Goal: Information Seeking & Learning: Find specific fact

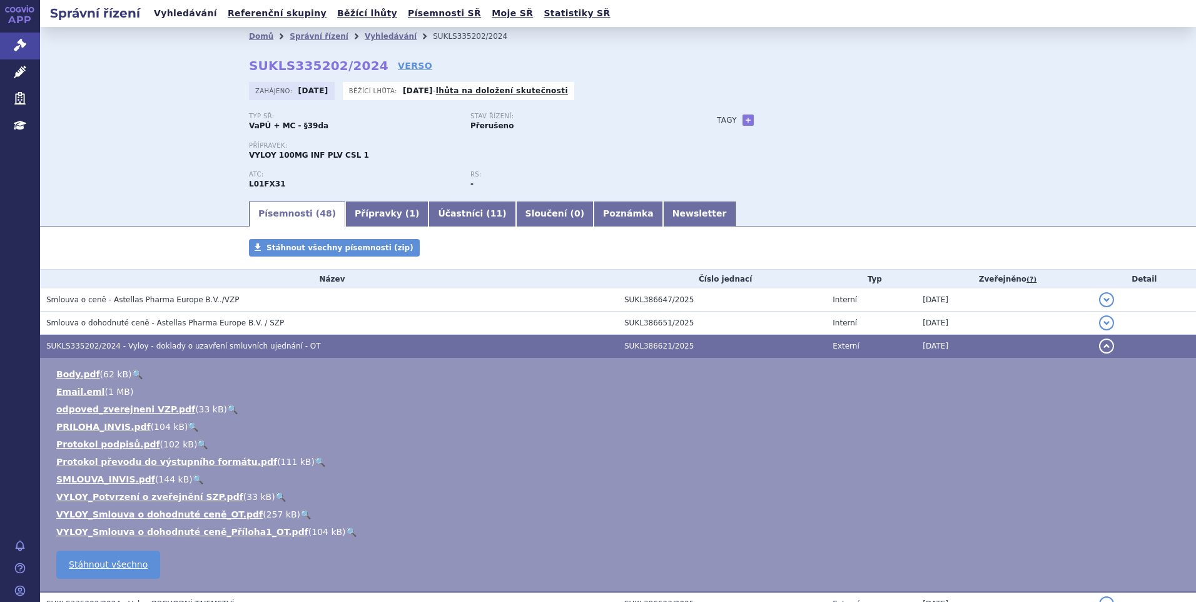
click at [189, 13] on link "Vyhledávání" at bounding box center [185, 13] width 71 height 17
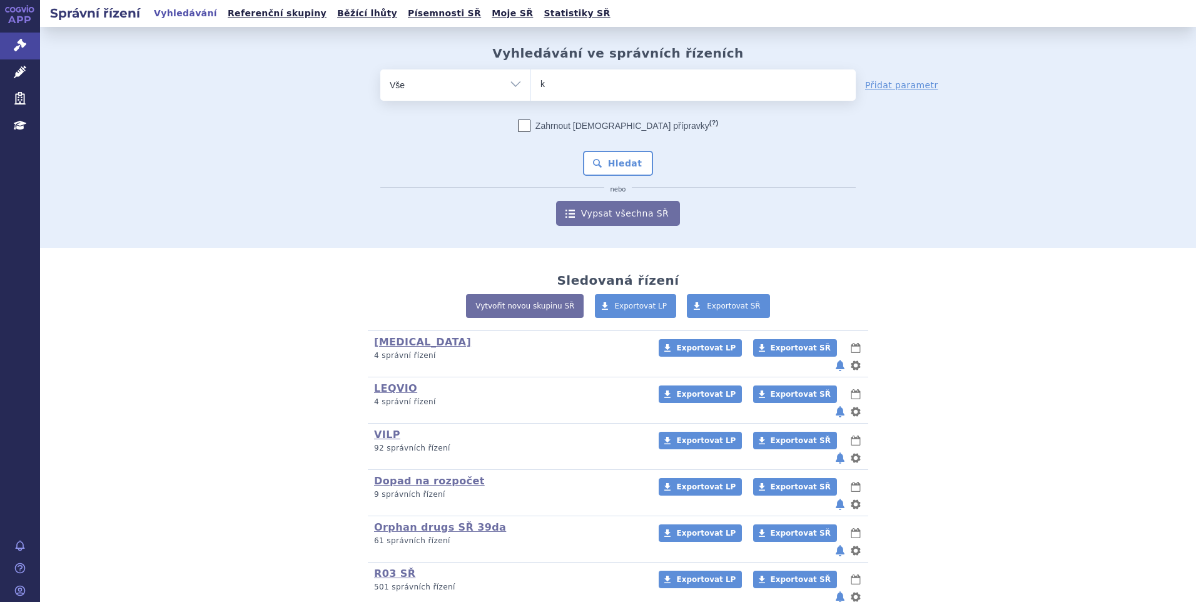
type input "ky"
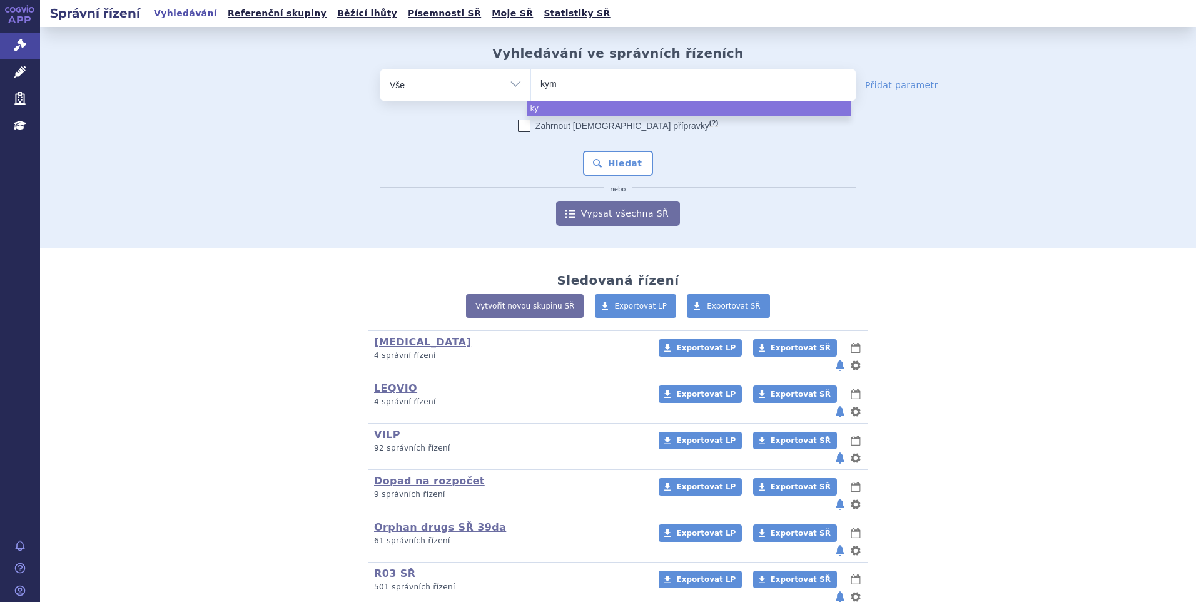
type input "kymr"
type input "kymria"
type input "kymriah"
select select "kymriah"
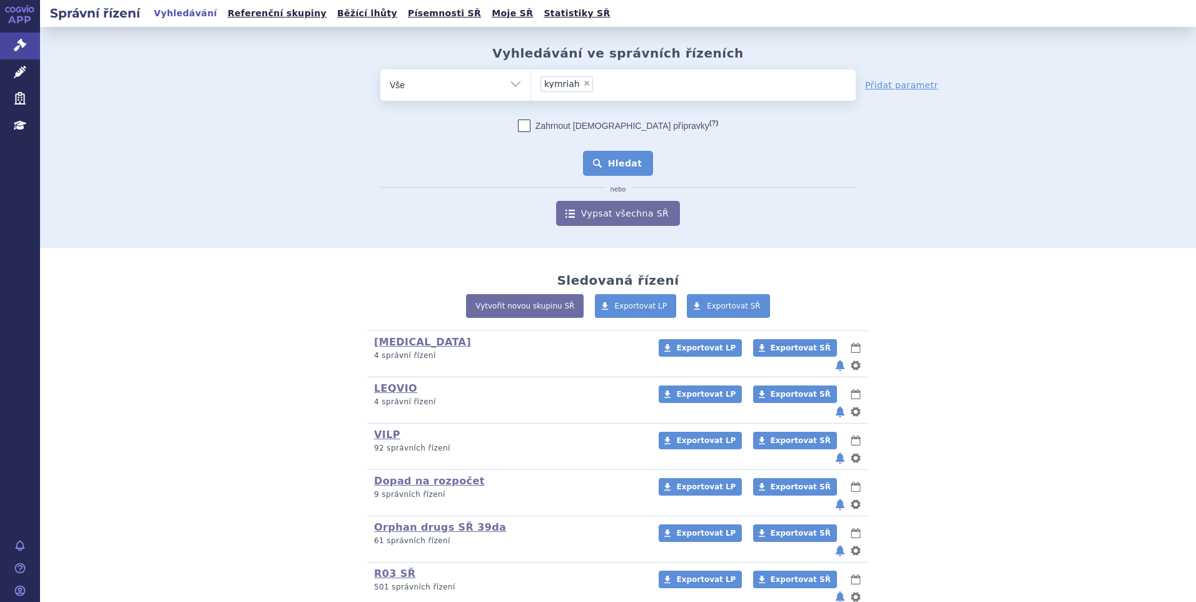
click at [607, 172] on button "Hledat" at bounding box center [618, 163] width 71 height 25
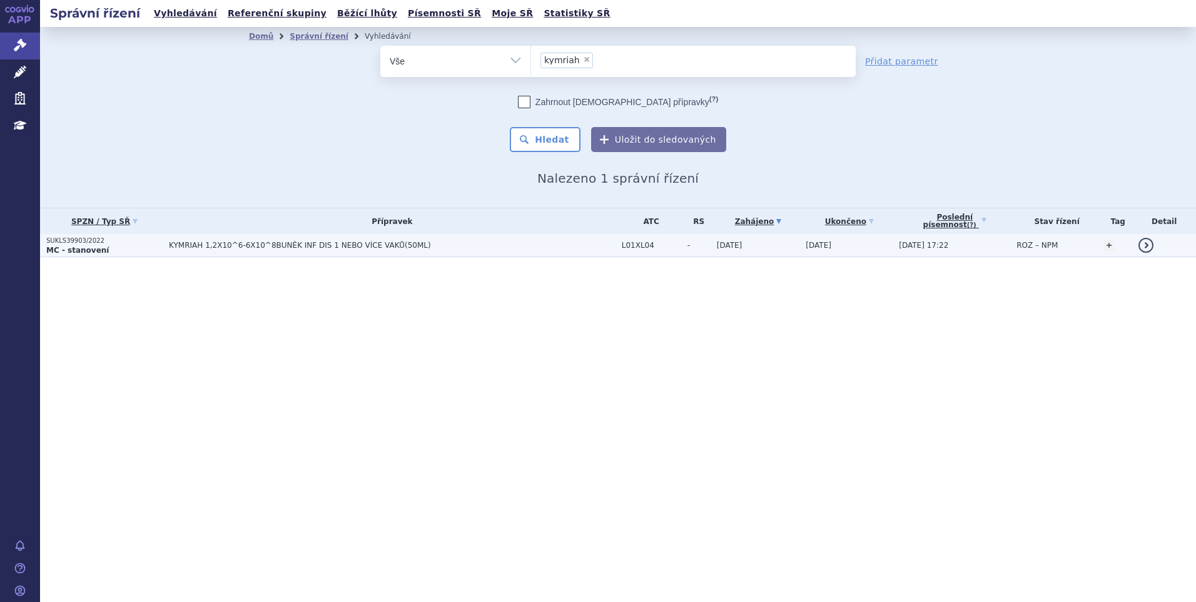
click at [110, 255] on p "MC - stanovení" at bounding box center [104, 250] width 116 height 10
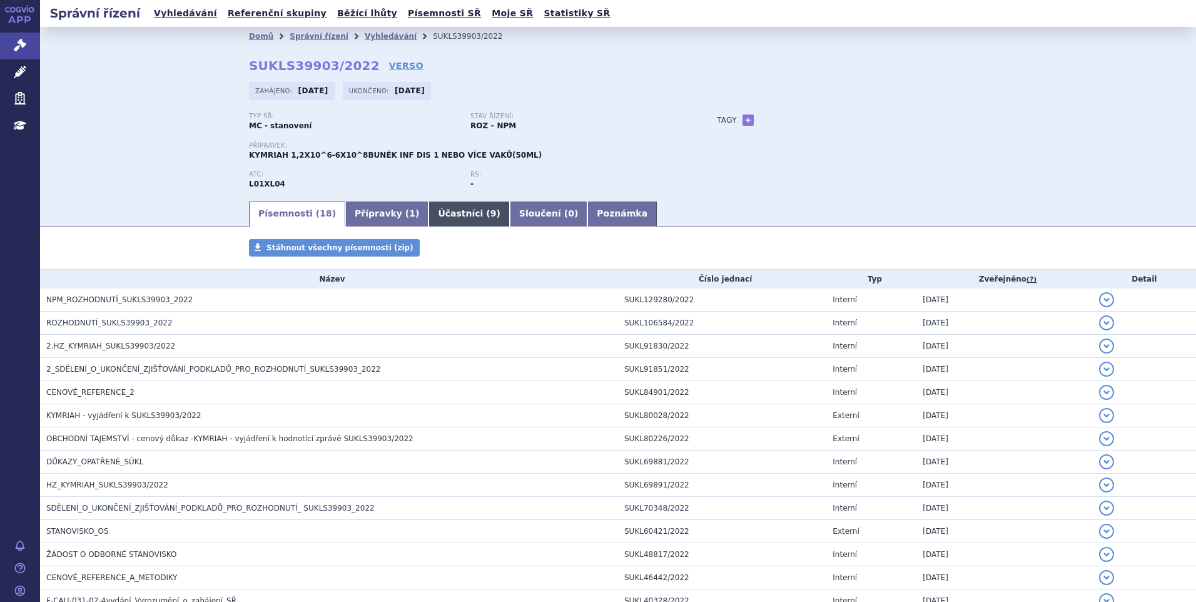
click at [446, 208] on link "Účastníci ( 9 )" at bounding box center [468, 213] width 81 height 25
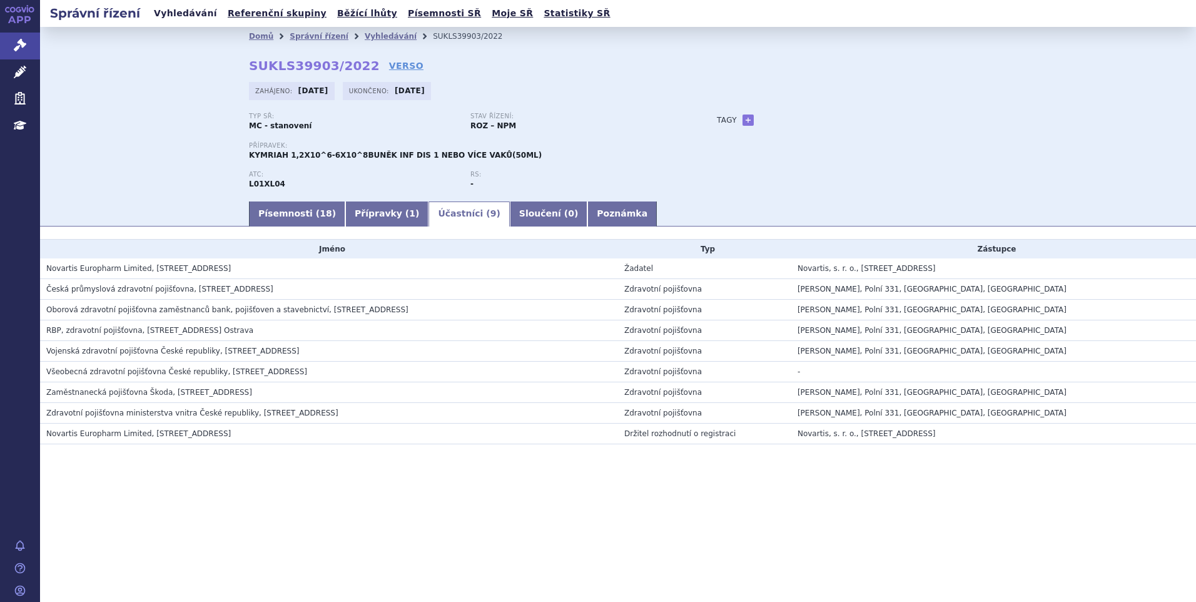
click at [186, 17] on link "Vyhledávání" at bounding box center [185, 13] width 71 height 17
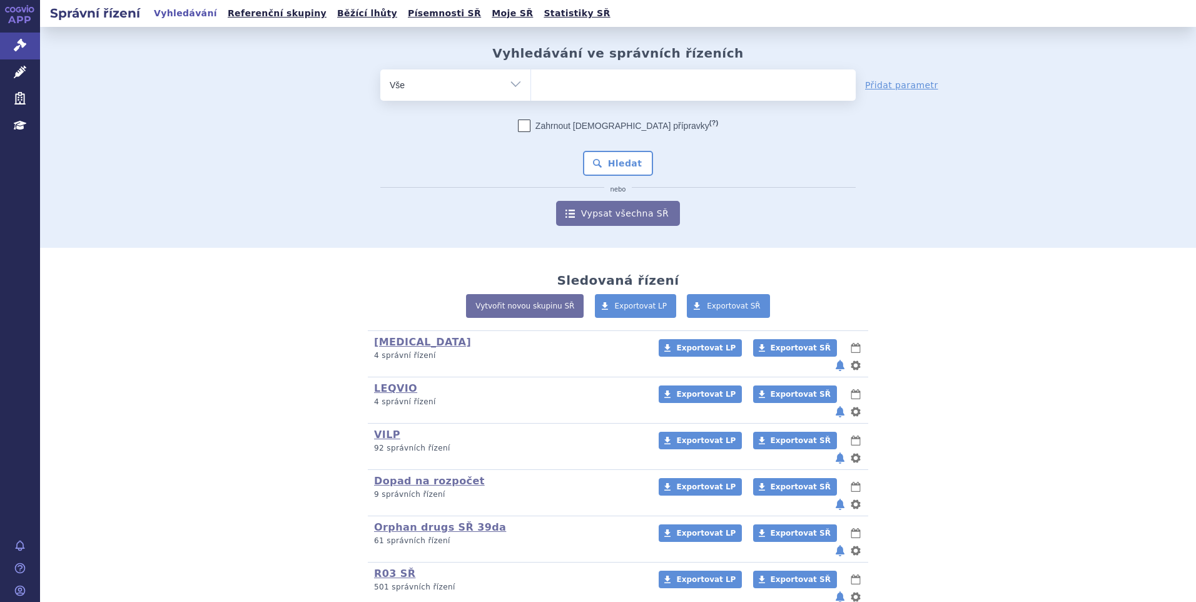
click at [578, 85] on ul at bounding box center [693, 82] width 325 height 26
click at [531, 85] on select at bounding box center [530, 84] width 1 height 31
paste input "SUKL274314/2024"
type input "SUKL274314/2024"
select select "SUKL274314/2024"
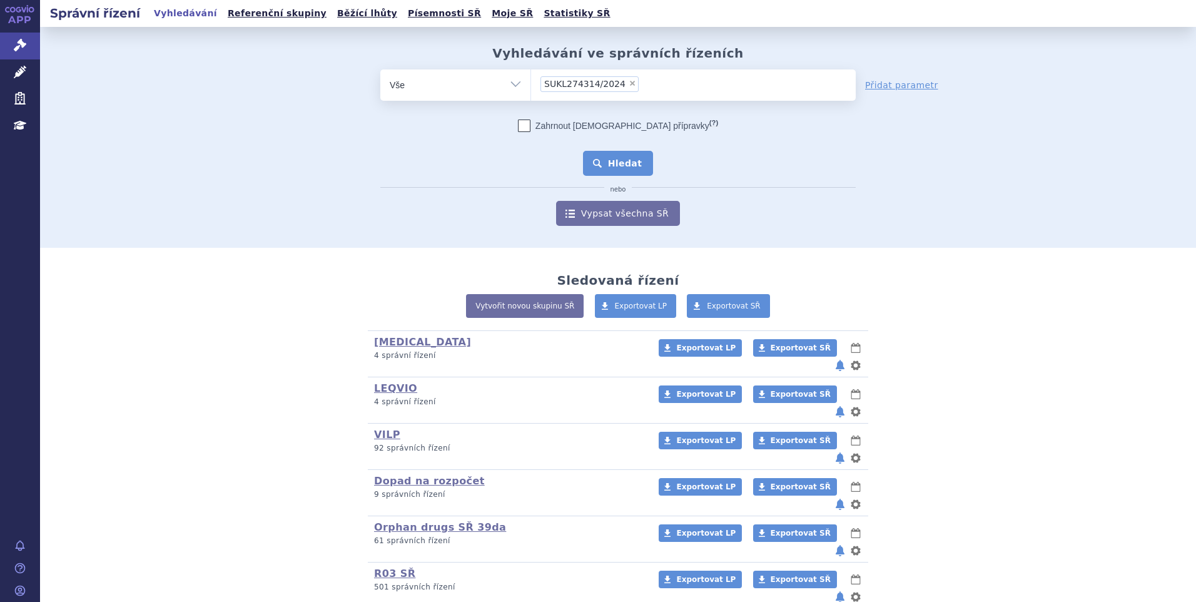
click at [617, 151] on button "Hledat" at bounding box center [618, 163] width 71 height 25
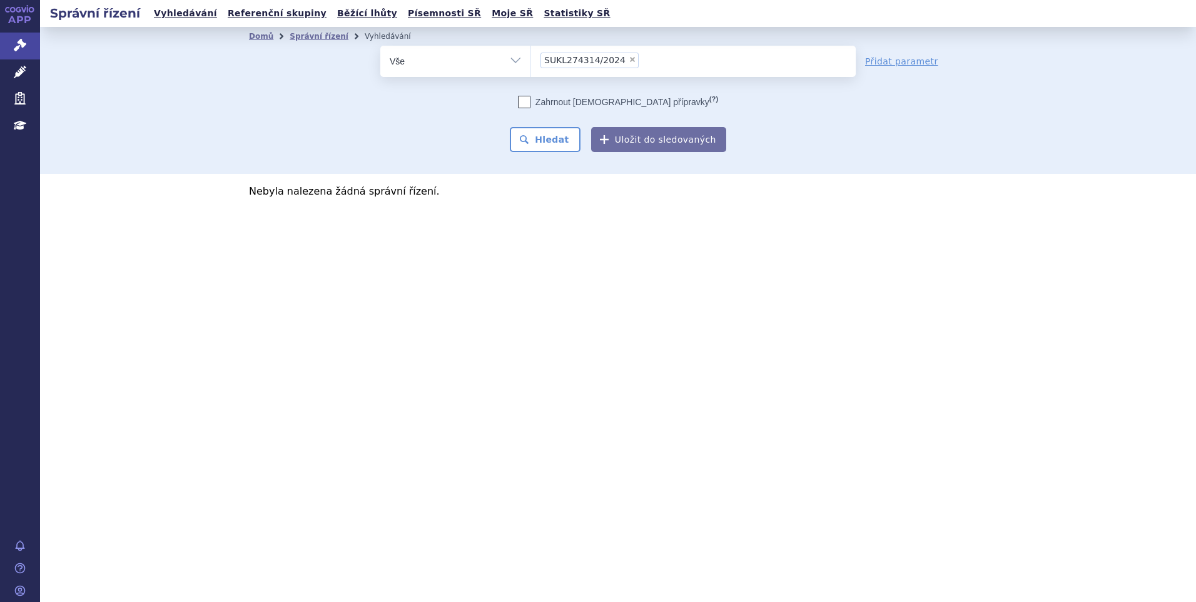
click at [640, 53] on ul "× SUKL274314/2024" at bounding box center [693, 60] width 325 height 28
click at [531, 53] on select "SUKL274314/2024" at bounding box center [530, 60] width 1 height 31
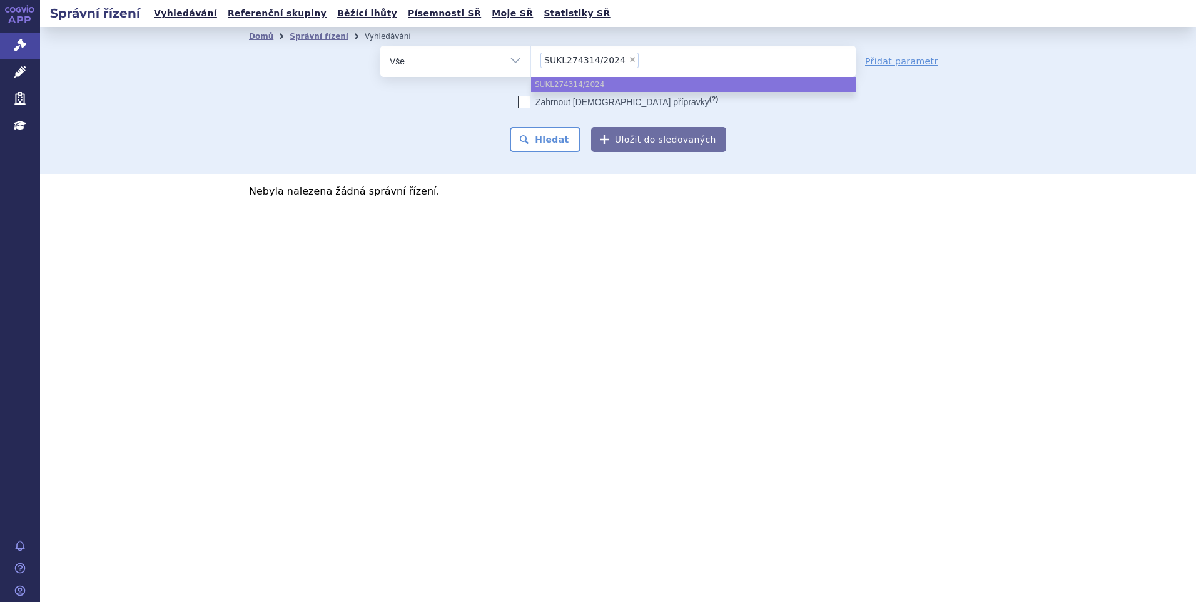
select select
type input "SUKL274314/2024"
type input "SUKLs274314/2024"
select select "SUKLs274314/2024"
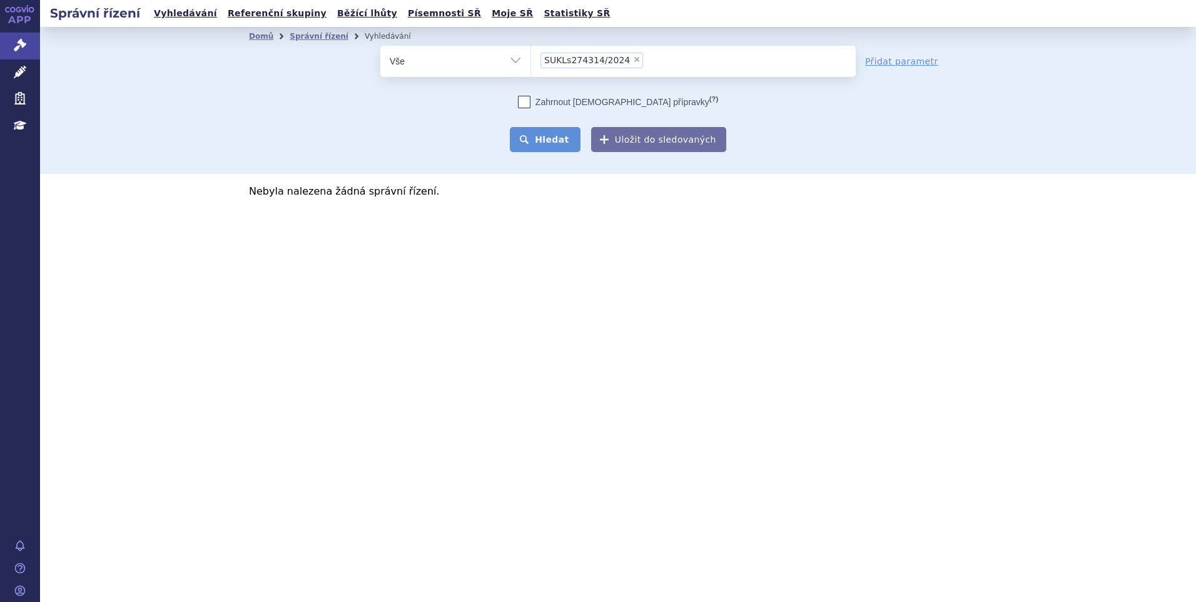
click at [545, 143] on button "Hledat" at bounding box center [545, 139] width 71 height 25
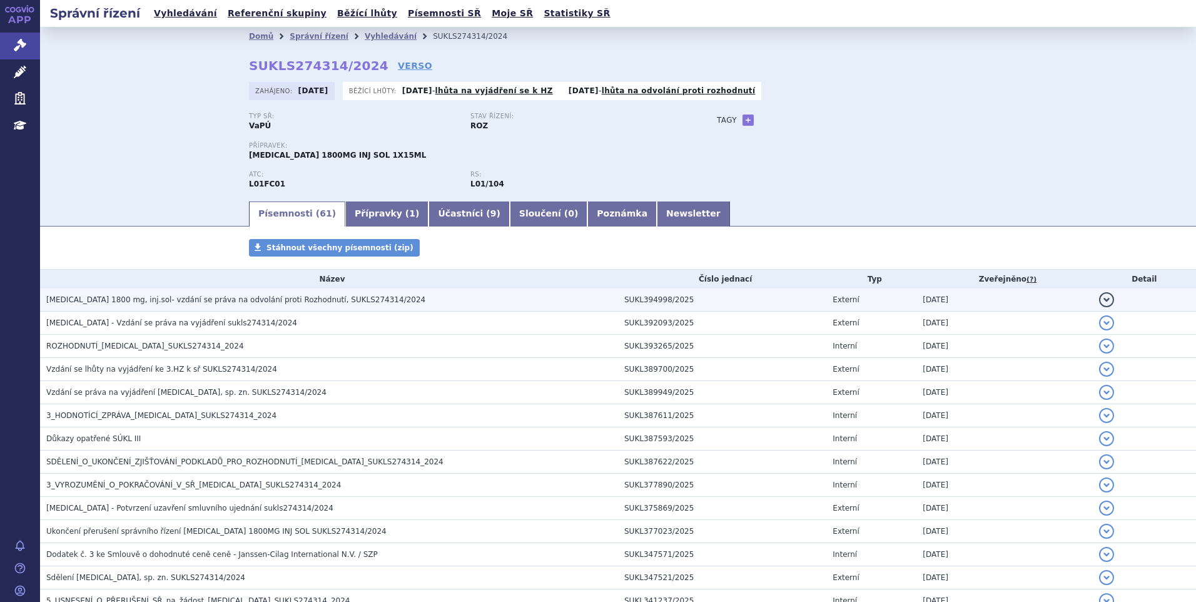
click at [209, 304] on span "DARZALEX 1800 mg, inj.sol- vzdání se práva na odvolání proti Rozhodnutí, SUKLS2…" at bounding box center [235, 299] width 379 height 9
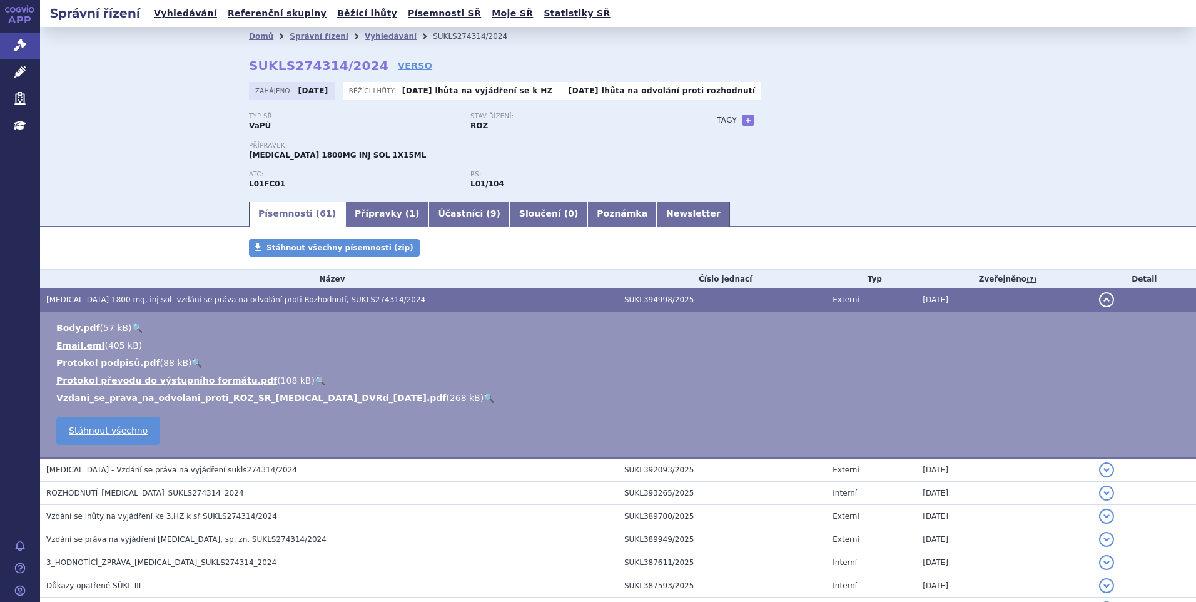
click at [484, 398] on link "🔍" at bounding box center [489, 398] width 11 height 10
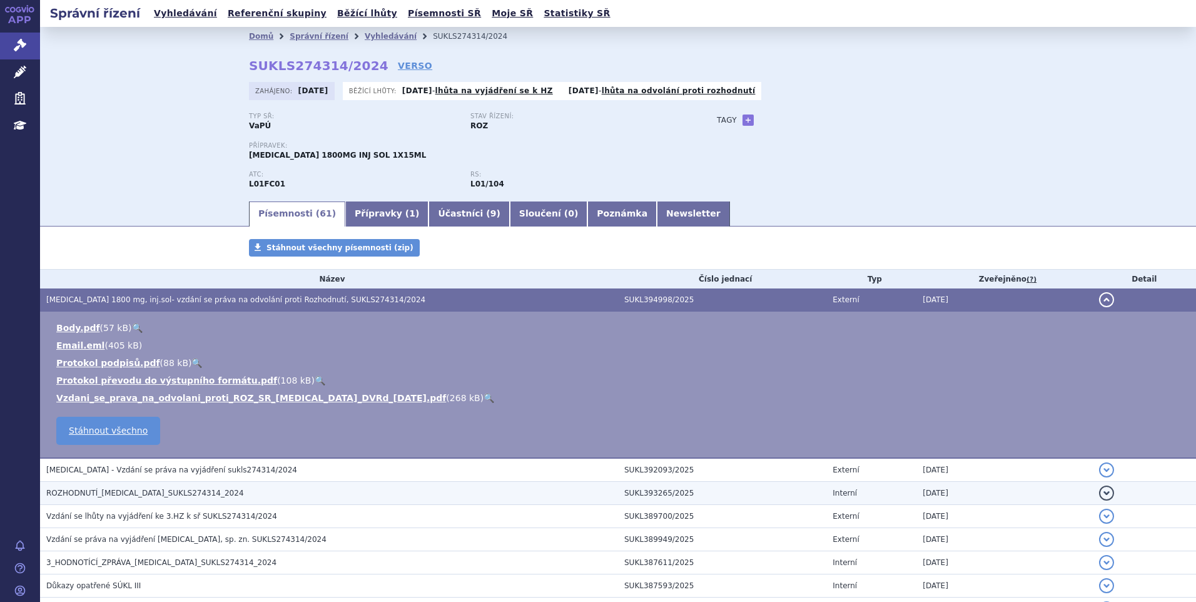
click at [207, 490] on h3 "ROZHODNUTÍ_DARZALEX_SUKLS274314_2024" at bounding box center [332, 493] width 572 height 13
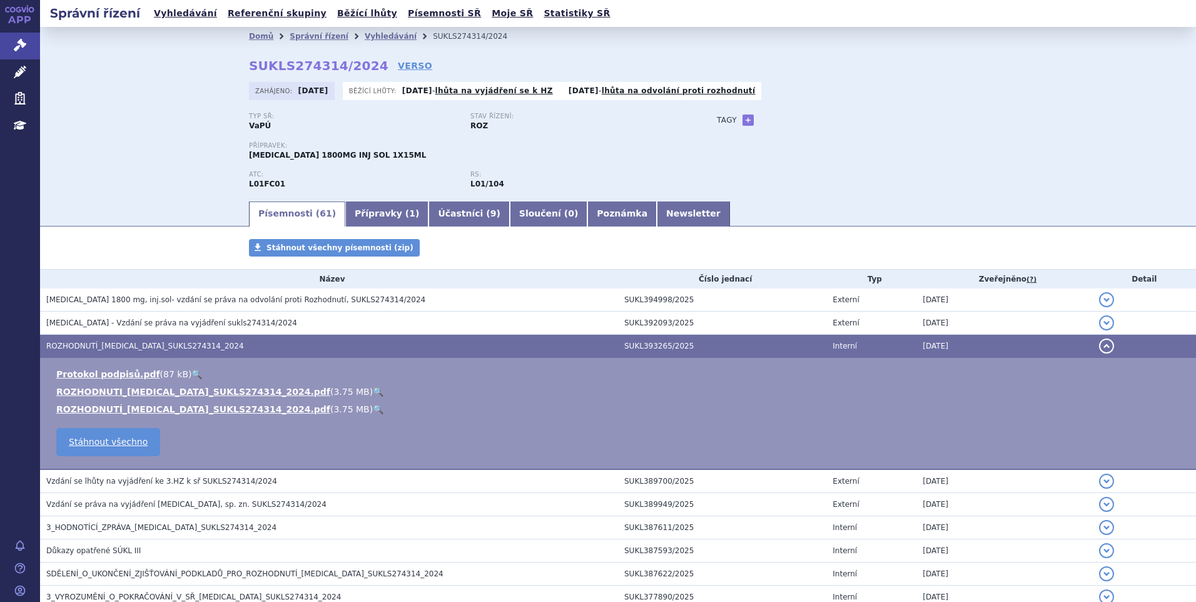
click at [373, 389] on link "🔍" at bounding box center [378, 392] width 11 height 10
click at [163, 16] on link "Vyhledávání" at bounding box center [185, 13] width 71 height 17
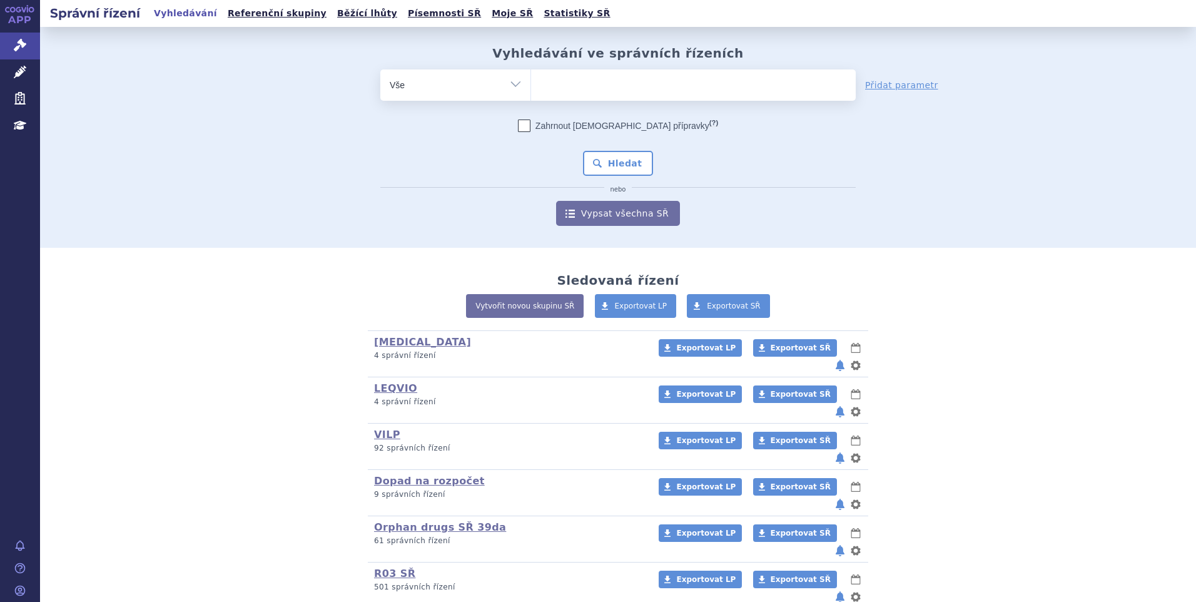
drag, startPoint x: 0, startPoint y: 0, endPoint x: 589, endPoint y: 88, distance: 595.2
click at [589, 88] on ul at bounding box center [693, 82] width 325 height 26
click at [531, 88] on select at bounding box center [530, 84] width 1 height 31
paste input "SUKLS314655/2024"
type input "SUKLS314655/2024"
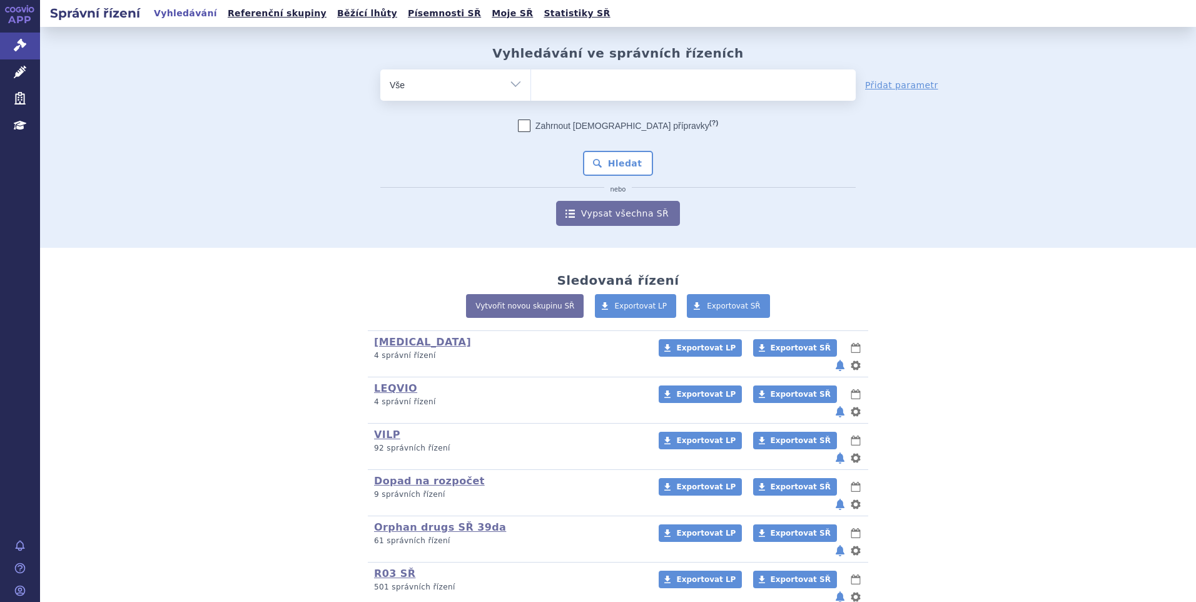
select select "SUKLS314655/2024"
click at [609, 166] on button "Hledat" at bounding box center [618, 163] width 71 height 25
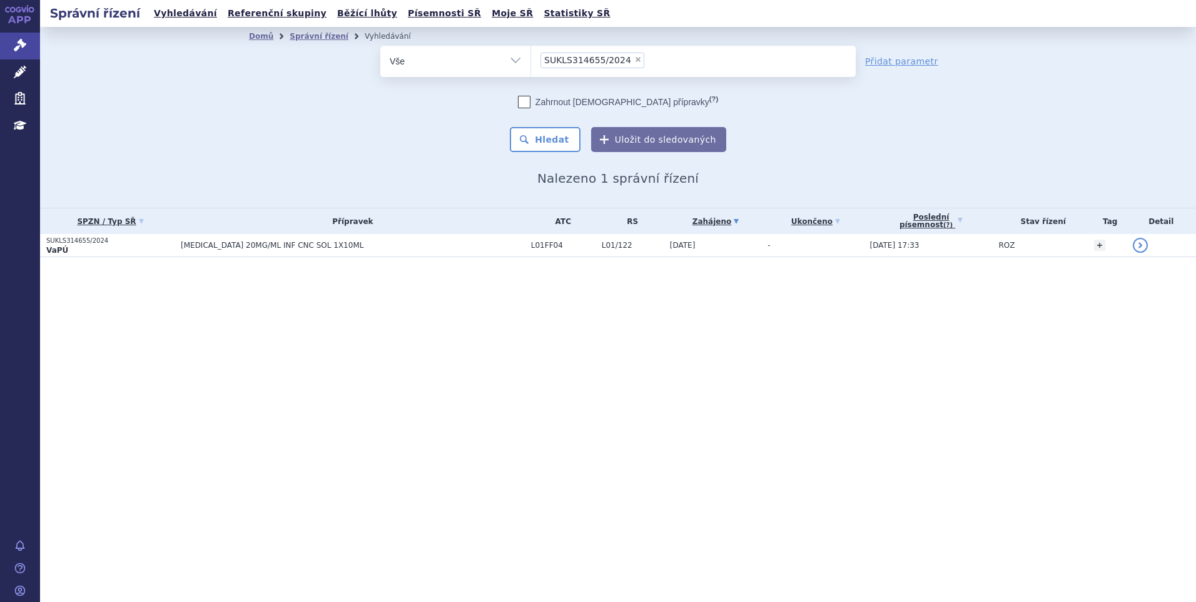
click at [153, 250] on p "VaPÚ" at bounding box center [110, 250] width 128 height 10
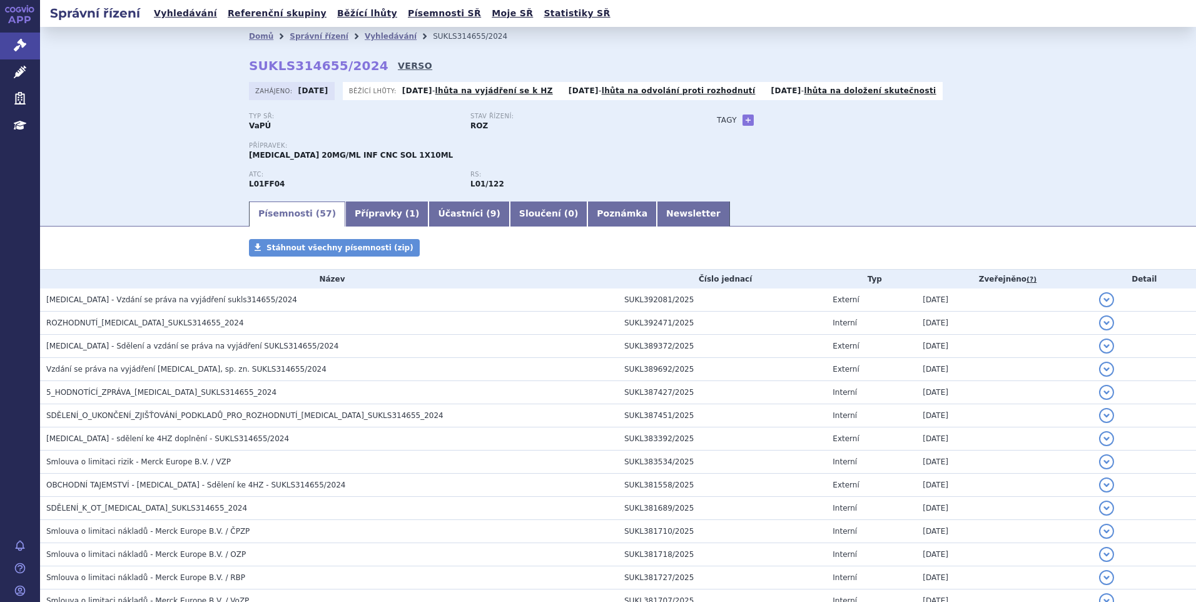
click at [398, 63] on link "VERSO" at bounding box center [415, 65] width 34 height 13
click at [398, 66] on link "VERSO" at bounding box center [415, 65] width 34 height 13
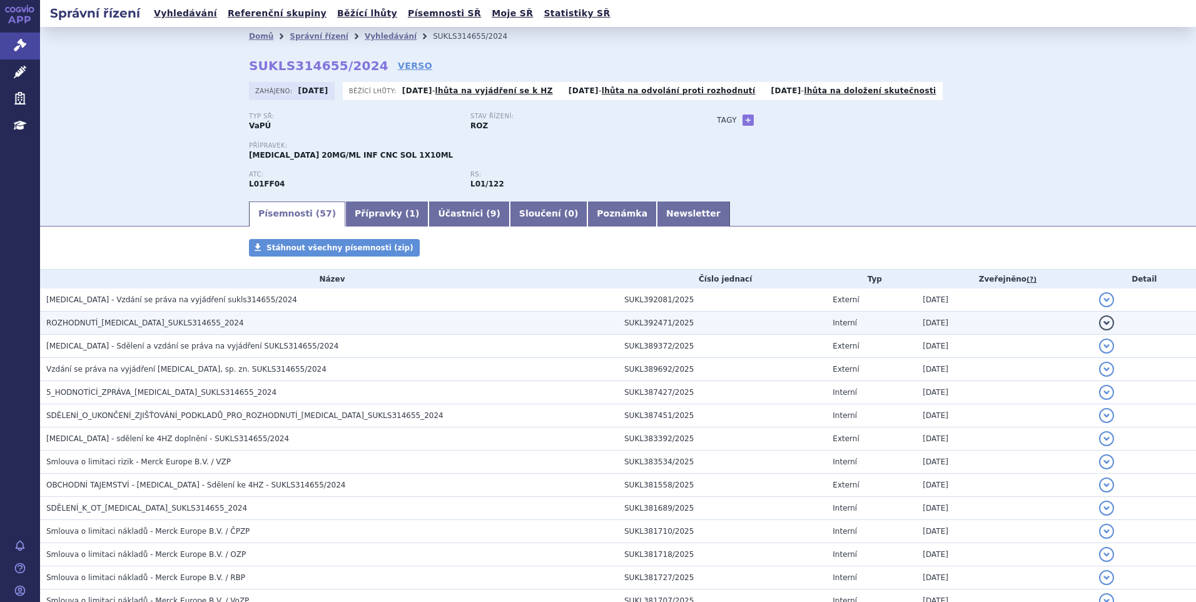
click at [171, 314] on td "ROZHODNUTÍ_[MEDICAL_DATA]_SUKLS314655_2024" at bounding box center [329, 322] width 578 height 23
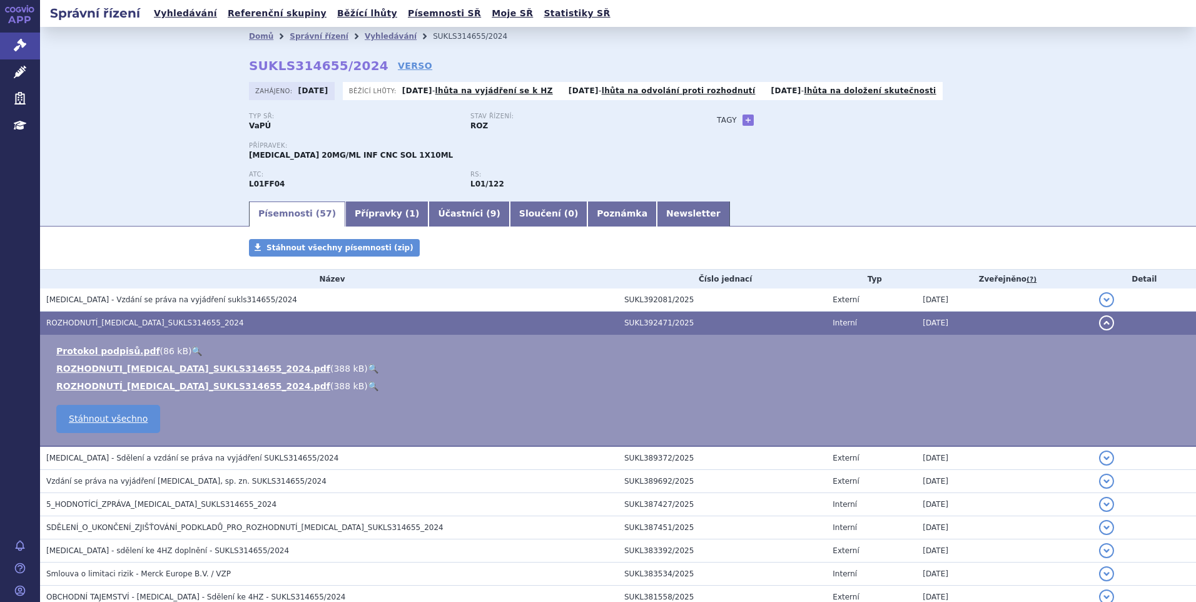
click at [368, 365] on link "🔍" at bounding box center [373, 368] width 11 height 10
